Goal: Task Accomplishment & Management: Manage account settings

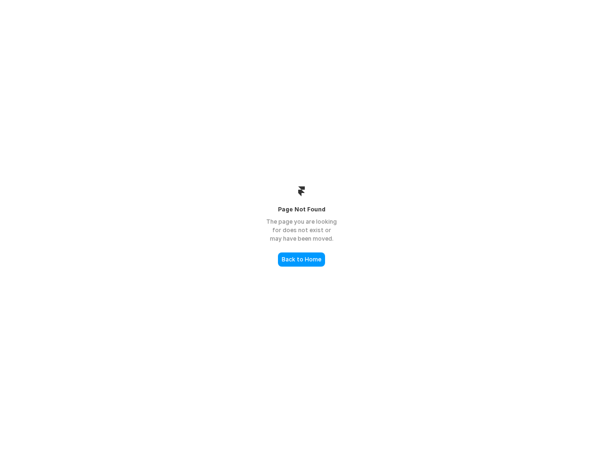
click at [302, 226] on div "The page you are looking for does not exist or may have been moved." at bounding box center [302, 229] width 94 height 25
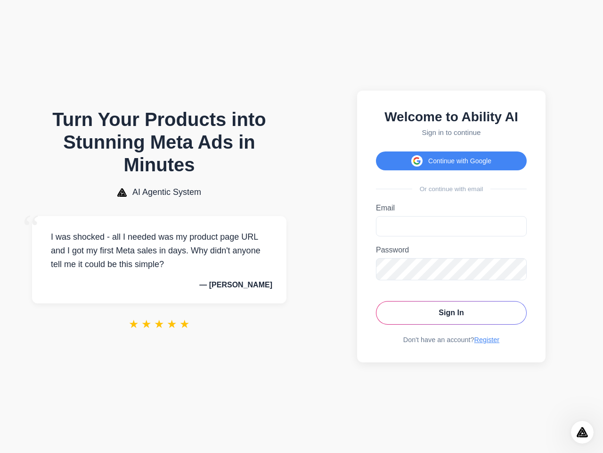
click at [452, 158] on button "Continue with Google" at bounding box center [451, 160] width 151 height 19
click at [583, 432] on icon "Open Intercom Messenger" at bounding box center [583, 432] width 16 height 16
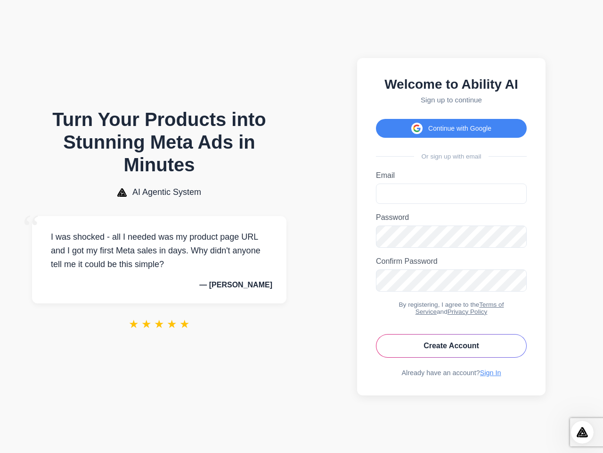
click at [452, 123] on button "Continue with Google" at bounding box center [451, 128] width 151 height 19
click at [583, 432] on icon "Open Intercom Messenger" at bounding box center [583, 432] width 16 height 16
